Goal: Task Accomplishment & Management: Manage account settings

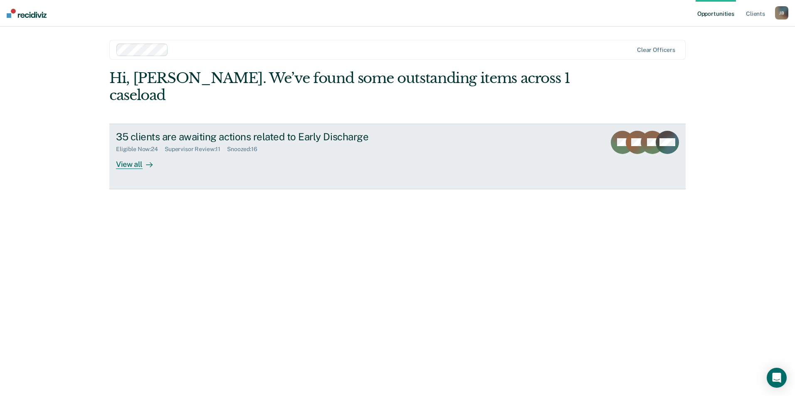
click at [141, 153] on div "View all" at bounding box center [139, 161] width 47 height 16
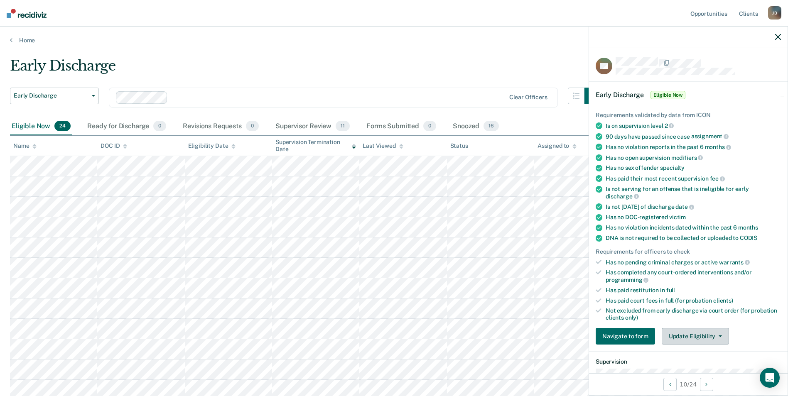
click at [699, 334] on button "Update Eligibility" at bounding box center [695, 336] width 67 height 17
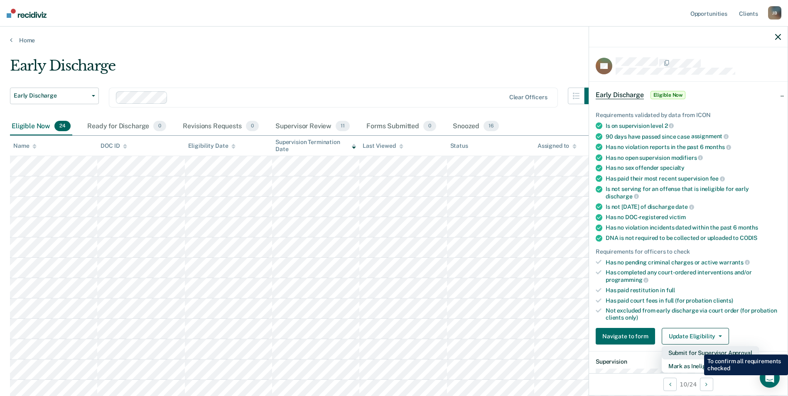
click at [698, 349] on button "Submit for Supervisor Approval" at bounding box center [710, 353] width 97 height 13
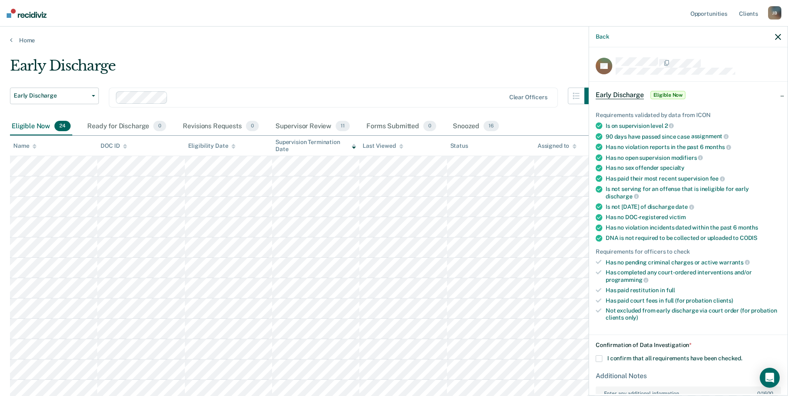
click at [596, 359] on span at bounding box center [599, 359] width 7 height 7
click at [743, 356] on input "I confirm that all requirements have been checked." at bounding box center [743, 356] width 0 height 0
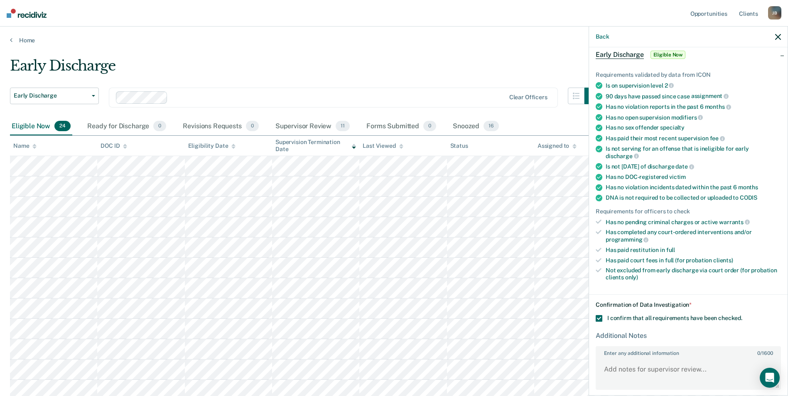
scroll to position [74, 0]
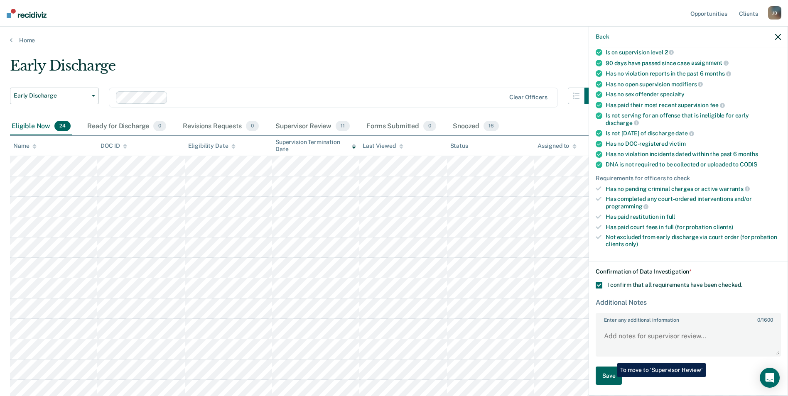
click at [611, 377] on button "Save" at bounding box center [609, 376] width 26 height 19
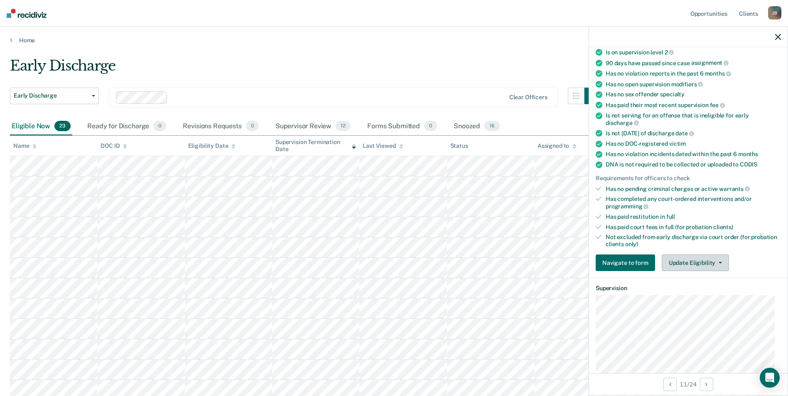
click at [700, 266] on button "Update Eligibility" at bounding box center [695, 263] width 67 height 17
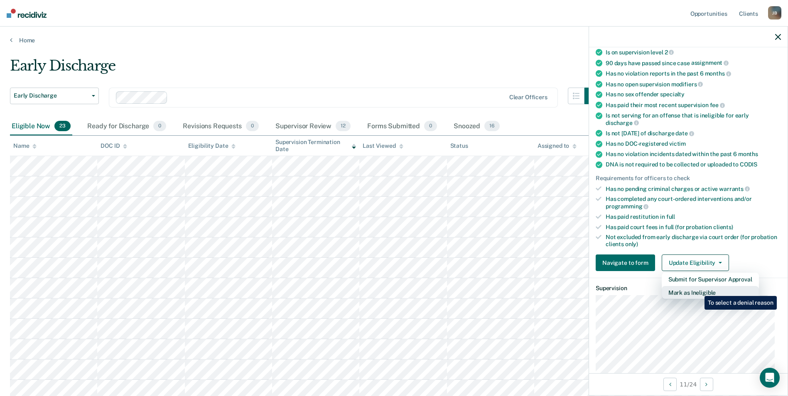
click at [699, 290] on button "Mark as Ineligible" at bounding box center [710, 292] width 97 height 13
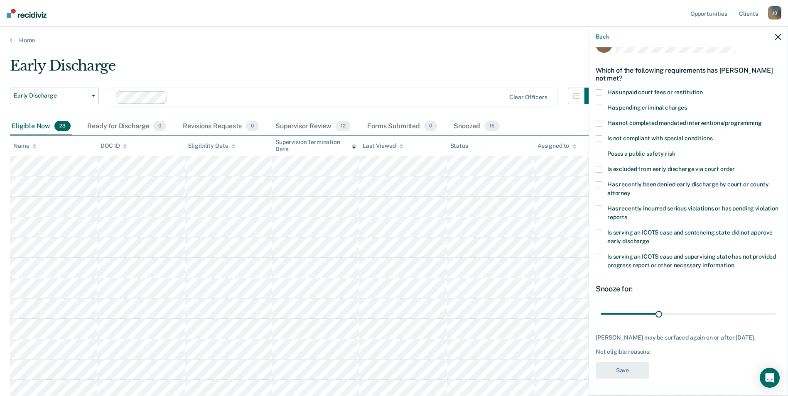
click at [602, 135] on span at bounding box center [599, 138] width 7 height 7
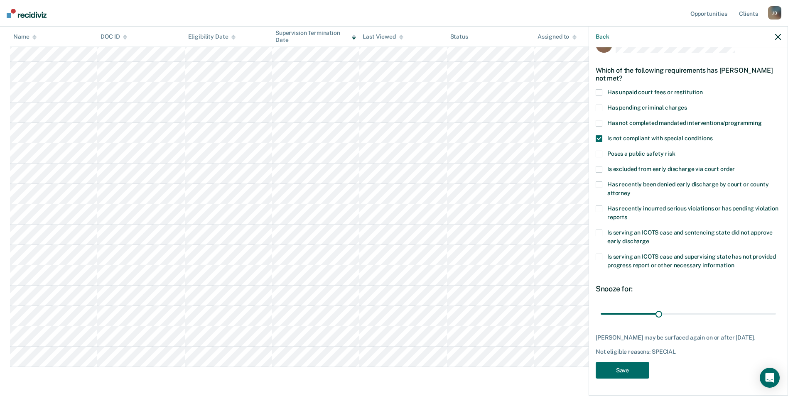
scroll to position [275, 0]
click at [630, 350] on div "Not eligible reasons: SPECIAL" at bounding box center [688, 352] width 185 height 7
click at [618, 370] on button "Save" at bounding box center [623, 370] width 54 height 17
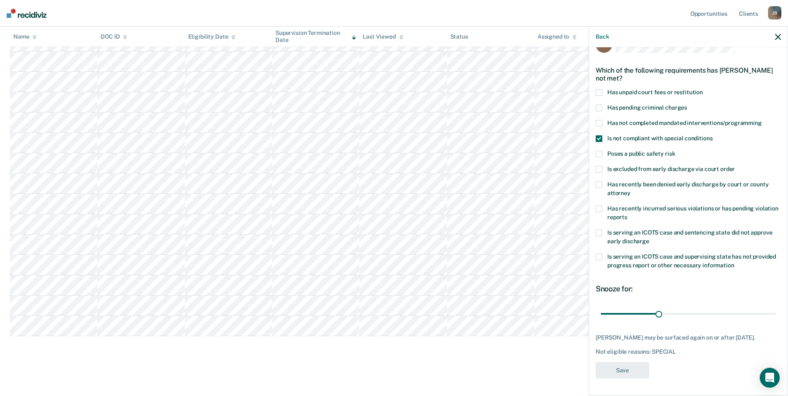
scroll to position [0, 0]
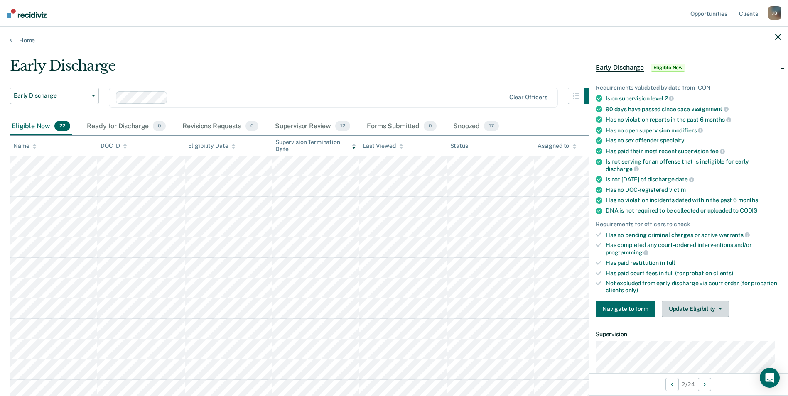
click at [717, 309] on button "Update Eligibility" at bounding box center [695, 309] width 67 height 17
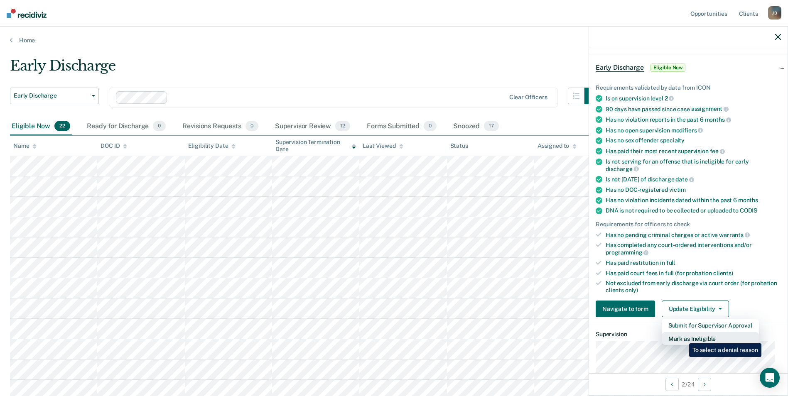
click at [683, 337] on button "Mark as Ineligible" at bounding box center [710, 338] width 97 height 13
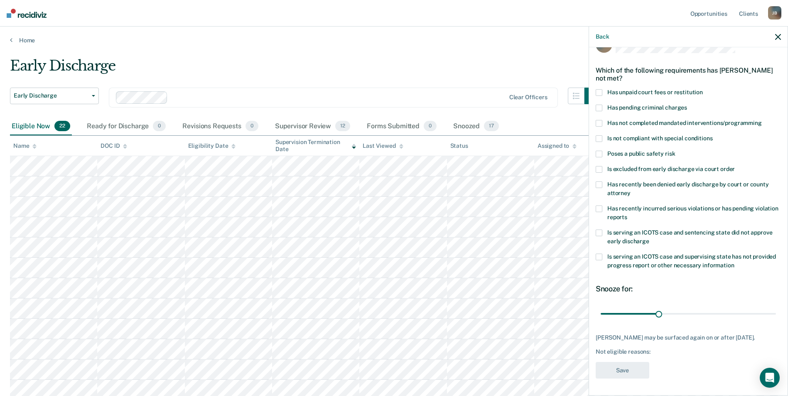
click at [598, 89] on span at bounding box center [599, 92] width 7 height 7
click at [635, 369] on button "Save" at bounding box center [623, 370] width 54 height 17
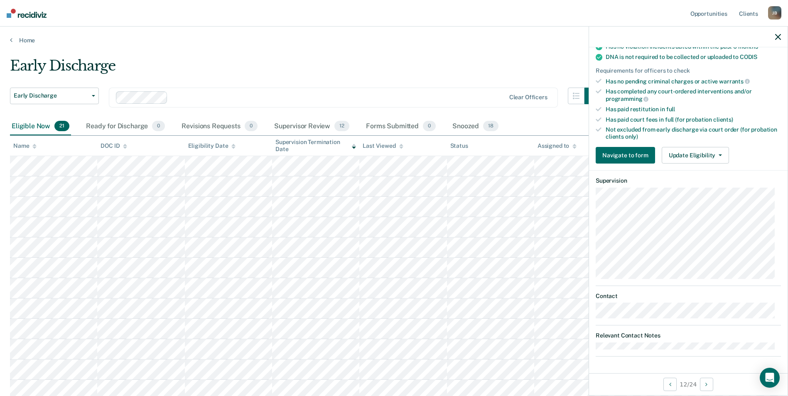
scroll to position [180, 0]
click at [698, 153] on button "Update Eligibility" at bounding box center [695, 156] width 67 height 17
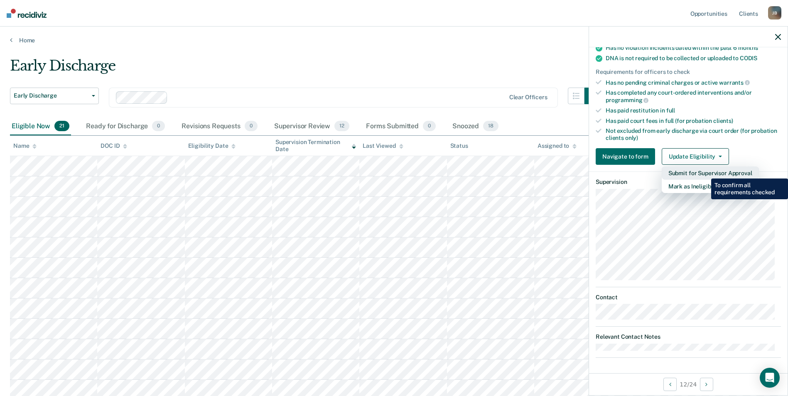
click at [705, 172] on button "Submit for Supervisor Approval" at bounding box center [710, 173] width 97 height 13
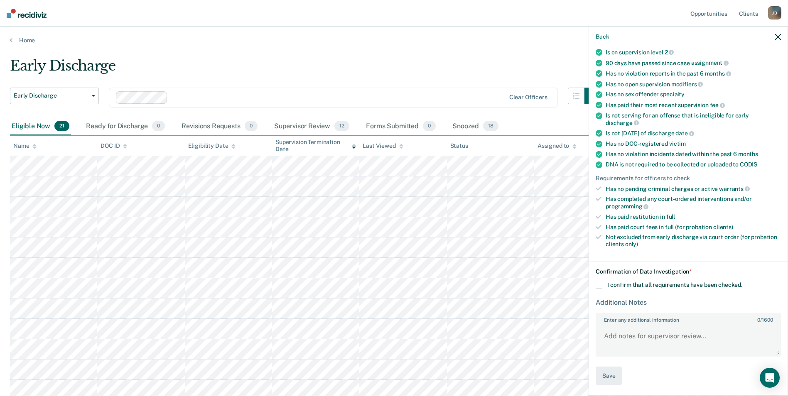
click at [599, 284] on span at bounding box center [599, 285] width 7 height 7
click at [743, 282] on input "I confirm that all requirements have been checked." at bounding box center [743, 282] width 0 height 0
click at [632, 337] on textarea "Enter any additional information 0 / 1600" at bounding box center [689, 340] width 184 height 31
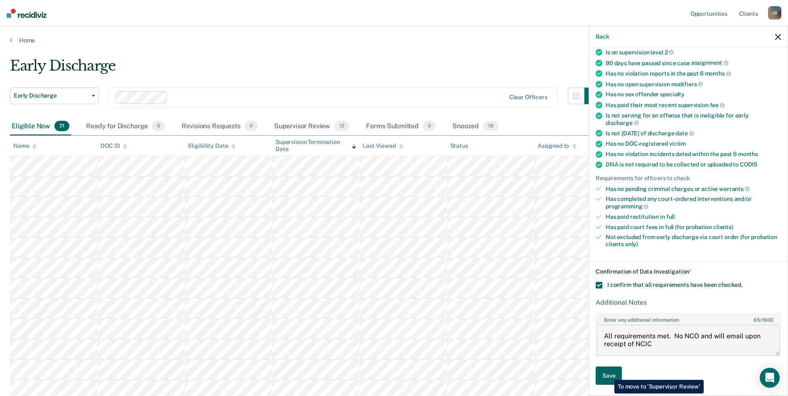
type textarea "All requirements met. No NCO and will email upon receipt of NCIC"
click at [608, 374] on button "Save" at bounding box center [609, 376] width 26 height 19
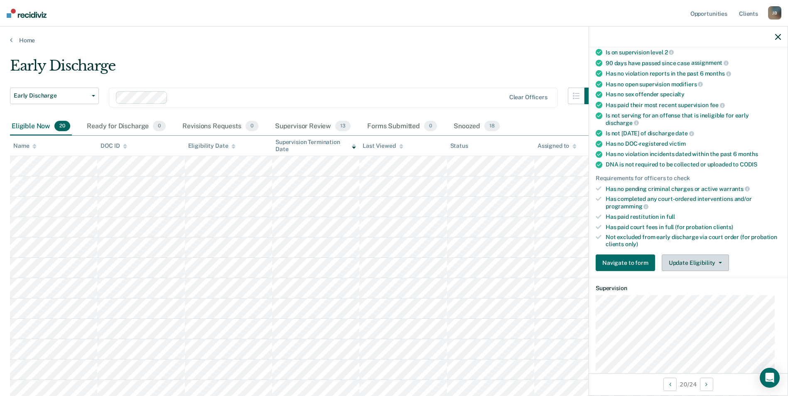
click at [697, 264] on button "Update Eligibility" at bounding box center [695, 263] width 67 height 17
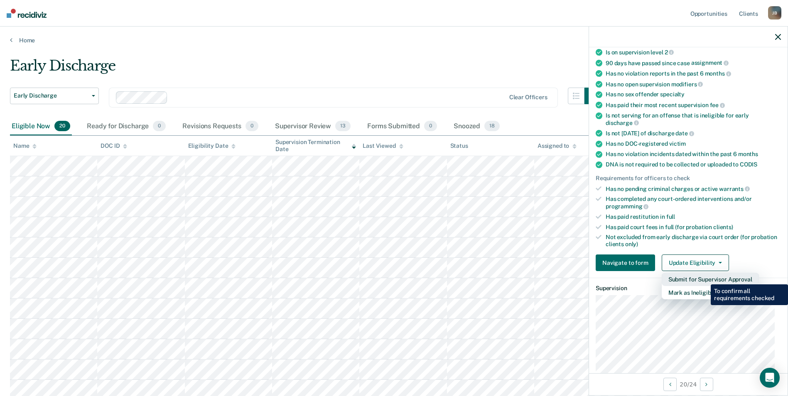
click at [705, 278] on button "Submit for Supervisor Approval" at bounding box center [710, 279] width 97 height 13
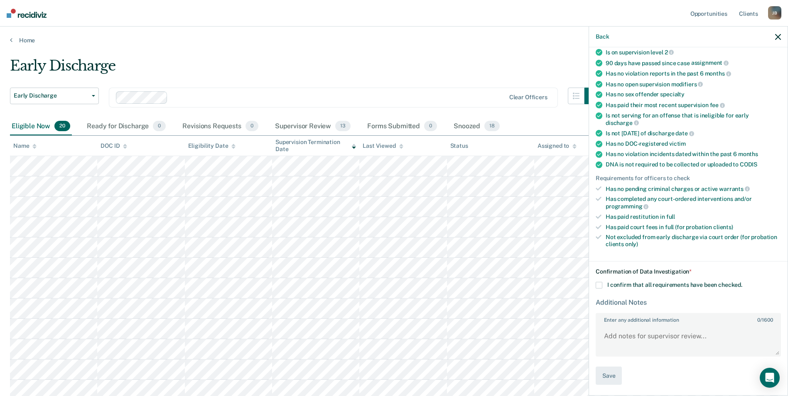
click at [600, 285] on span at bounding box center [599, 285] width 7 height 7
click at [743, 282] on input "I confirm that all requirements have been checked." at bounding box center [743, 282] width 0 height 0
click at [629, 349] on textarea "Enter any additional information 0 / 1600" at bounding box center [689, 340] width 184 height 31
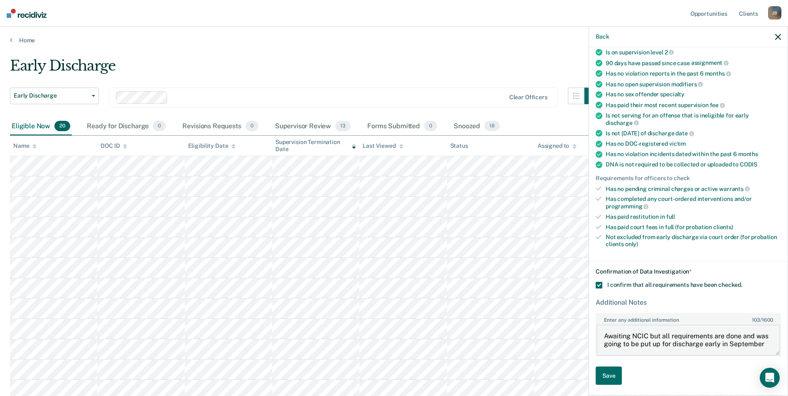
scroll to position [2, 0]
type textarea "Awaiting NCIC but all requirements are done and was going to be put up for disc…"
click at [599, 380] on button "Save" at bounding box center [609, 376] width 26 height 19
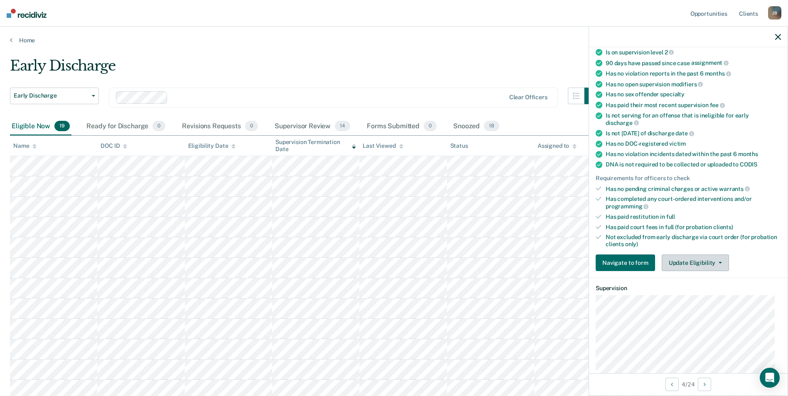
click at [719, 262] on icon "button" at bounding box center [720, 263] width 3 height 2
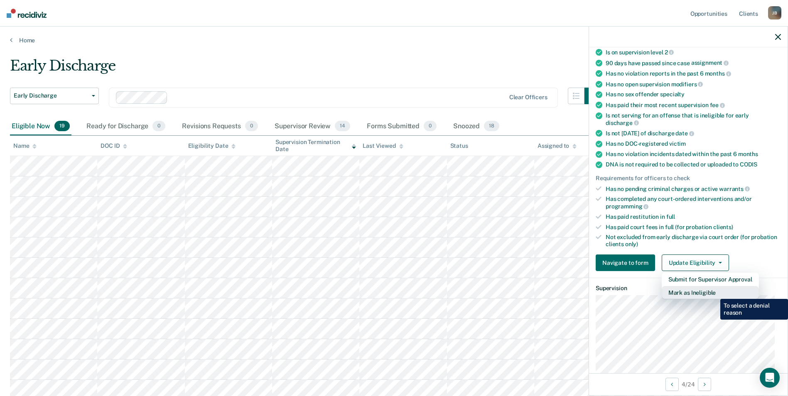
click at [714, 293] on button "Mark as Ineligible" at bounding box center [710, 292] width 97 height 13
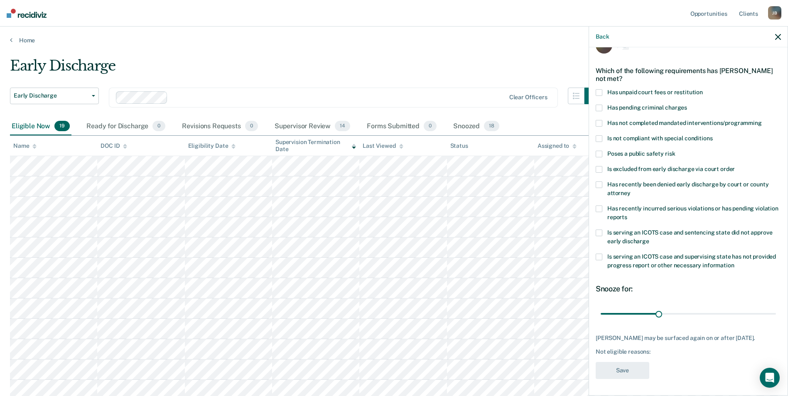
scroll to position [27, 0]
click at [602, 89] on span at bounding box center [599, 92] width 7 height 7
click at [632, 371] on button "Save" at bounding box center [623, 370] width 54 height 17
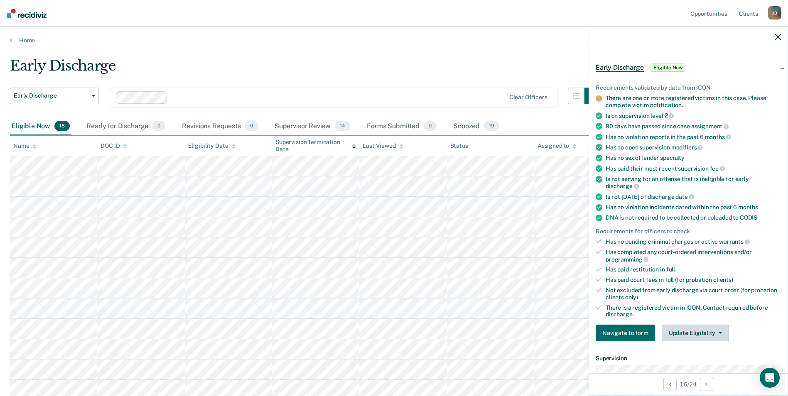
click at [716, 335] on button "Update Eligibility" at bounding box center [695, 333] width 67 height 17
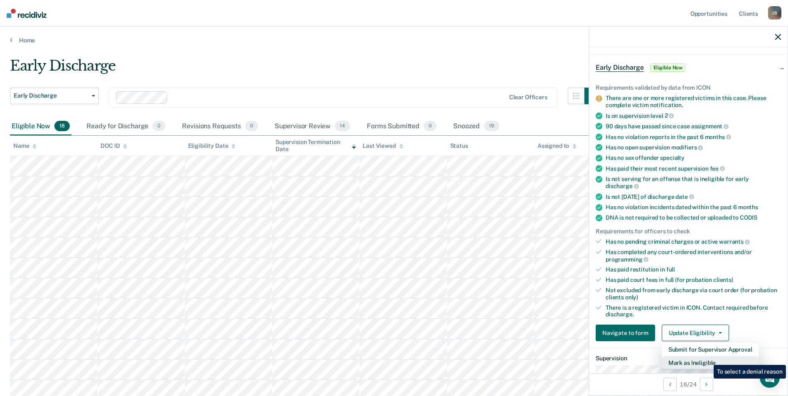
click at [708, 359] on button "Mark as Ineligible" at bounding box center [710, 363] width 97 height 13
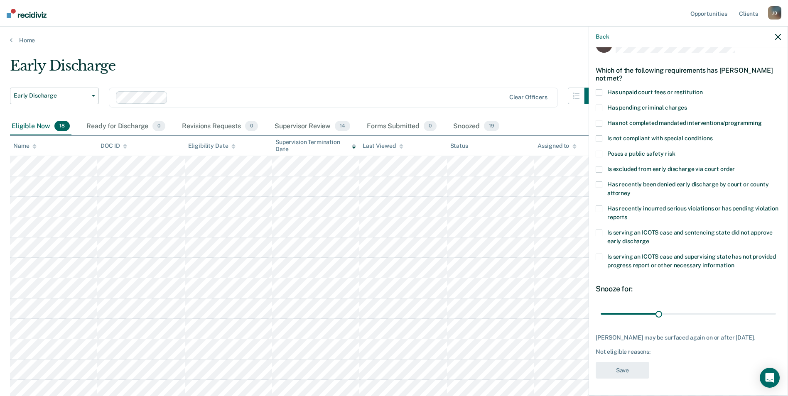
click at [600, 135] on span at bounding box center [599, 138] width 7 height 7
click at [636, 374] on button "Save" at bounding box center [623, 370] width 54 height 17
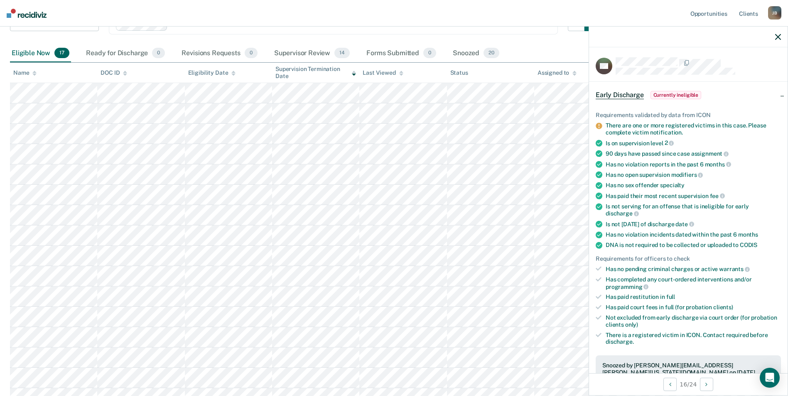
scroll to position [72, 0]
drag, startPoint x: 781, startPoint y: 173, endPoint x: 785, endPoint y: 143, distance: 29.7
click at [785, 143] on div "NC Early Discharge Currently ineligible Requirements validated by data from ICO…" at bounding box center [688, 210] width 199 height 326
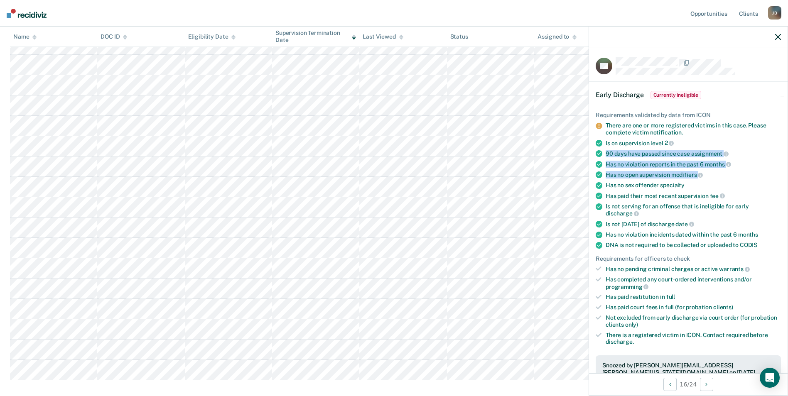
scroll to position [166, 0]
